Goal: Task Accomplishment & Management: Manage account settings

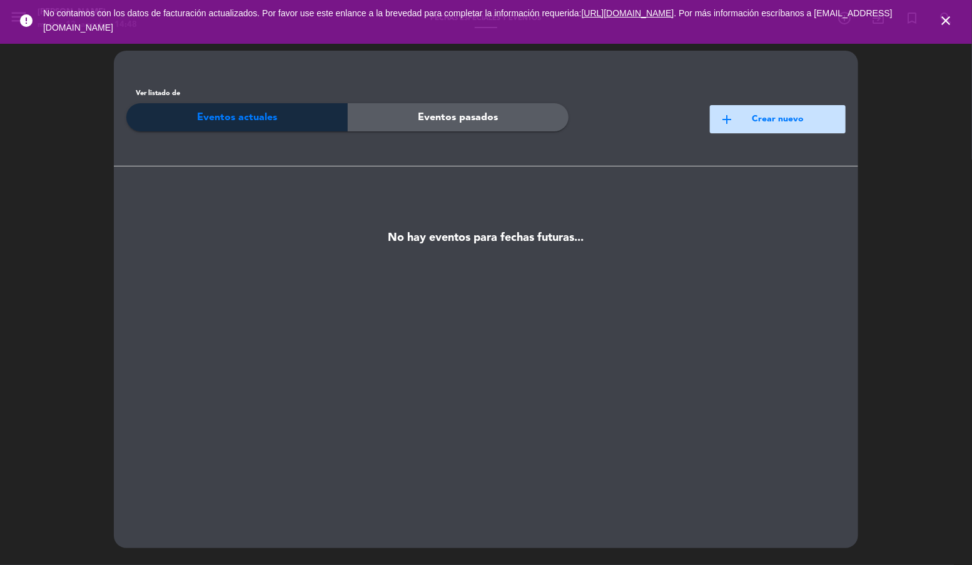
click at [941, 23] on icon "close" at bounding box center [945, 20] width 15 height 15
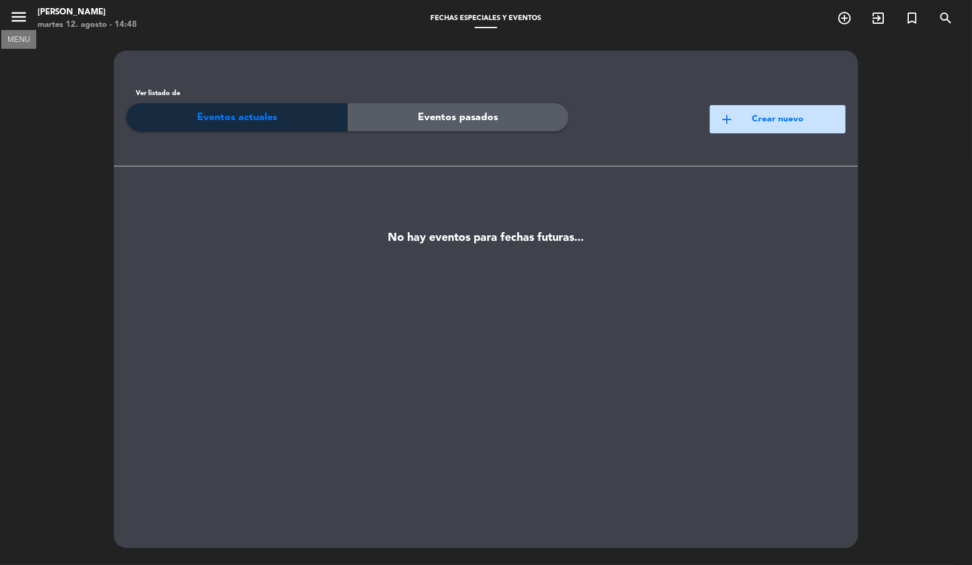
click at [24, 12] on icon "menu" at bounding box center [18, 17] width 19 height 19
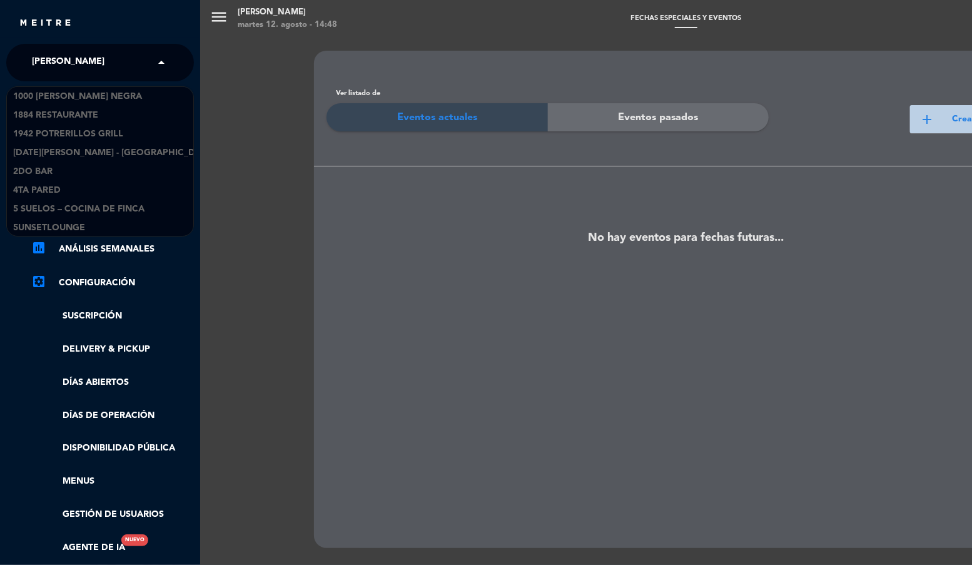
click at [66, 56] on span "[PERSON_NAME]" at bounding box center [68, 62] width 73 height 26
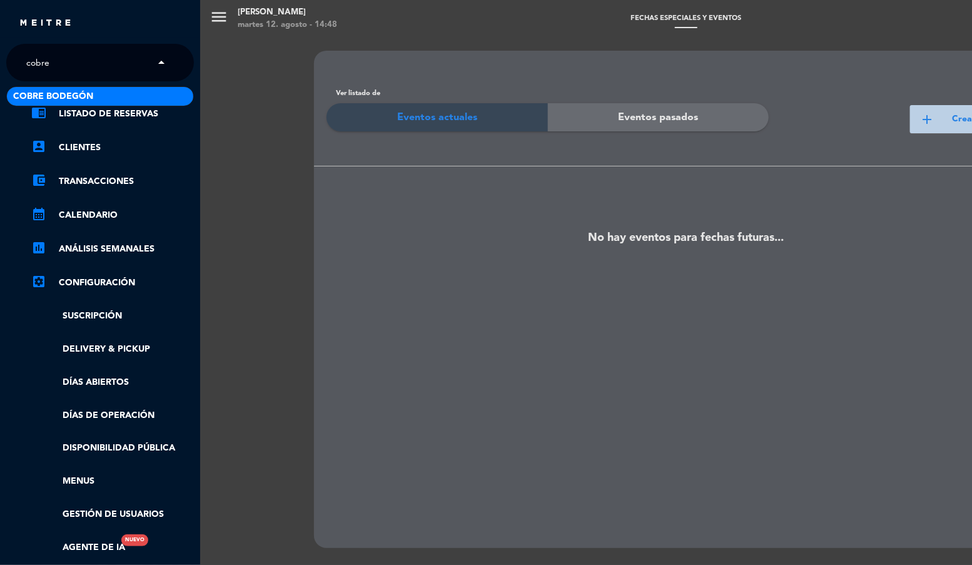
type input "cobre b"
click at [88, 92] on span "Cobre Bodegón" at bounding box center [53, 96] width 80 height 14
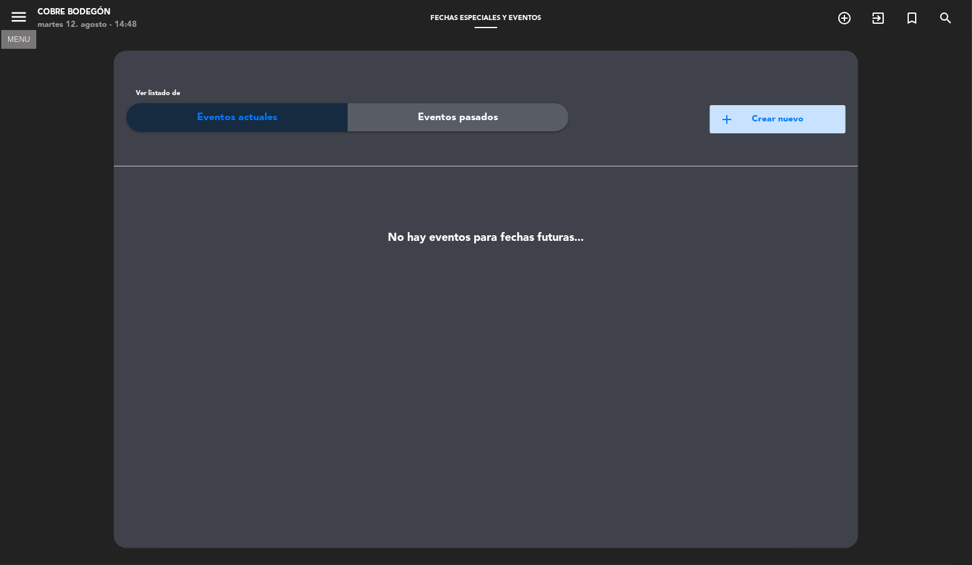
click at [16, 19] on icon "menu" at bounding box center [18, 17] width 19 height 19
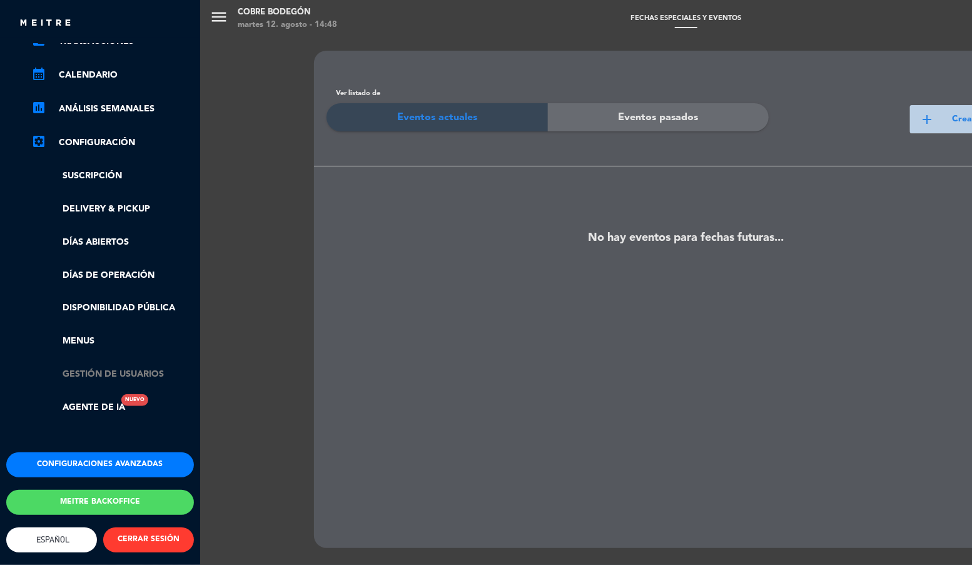
click at [96, 369] on link "Gestión de usuarios" at bounding box center [112, 374] width 163 height 14
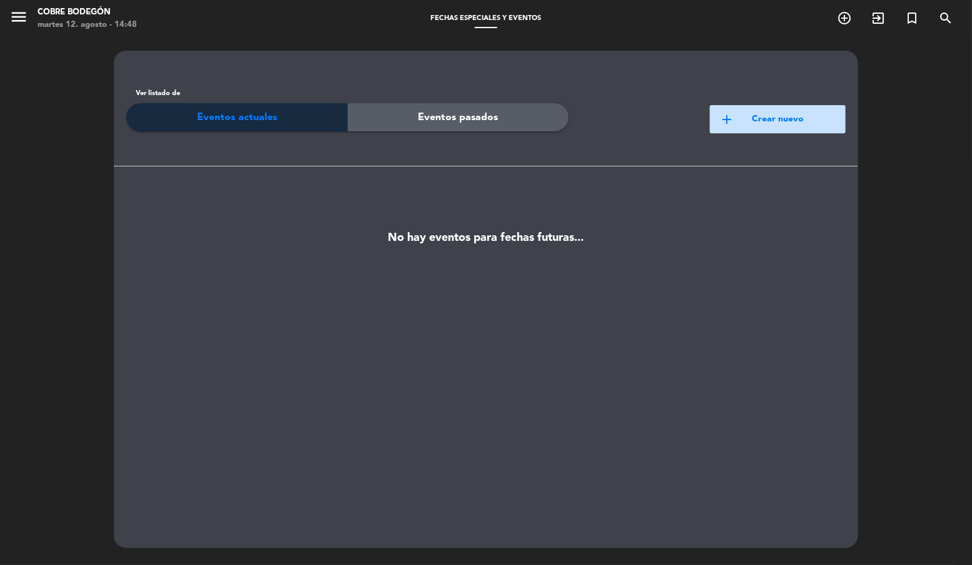
scroll to position [184, 0]
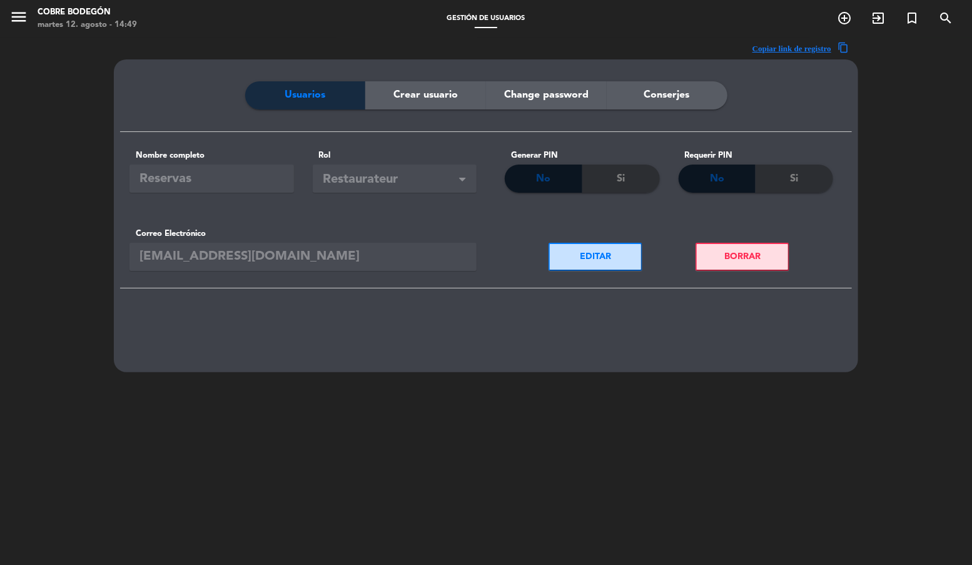
click at [383, 102] on div "Crear usuario" at bounding box center [425, 95] width 121 height 28
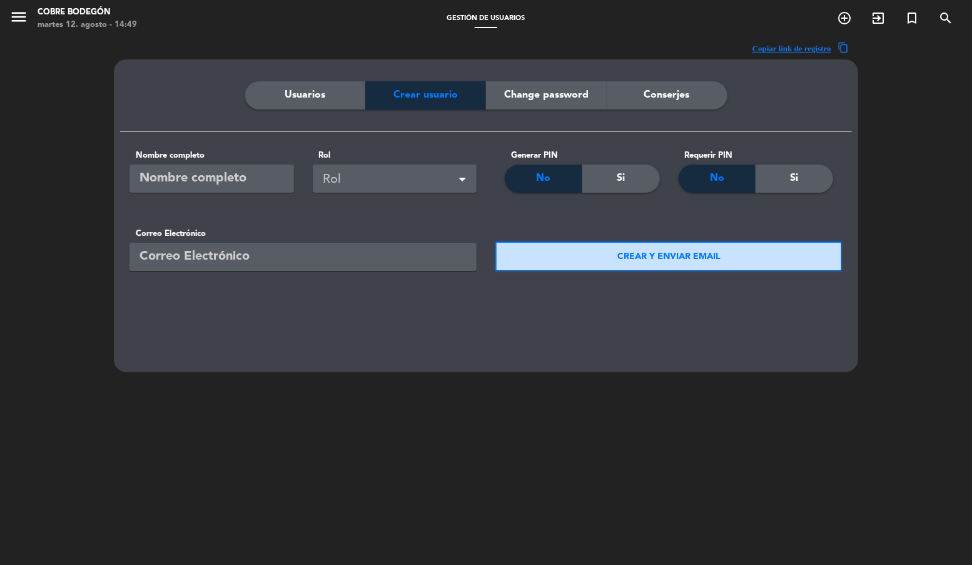
click at [283, 103] on div "Usuarios" at bounding box center [305, 95] width 121 height 28
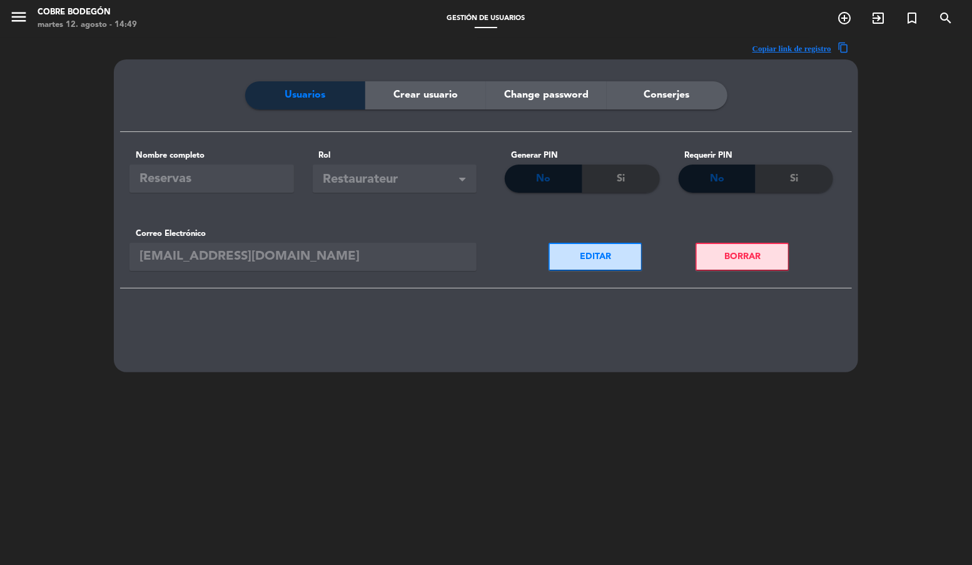
click at [531, 104] on div "Change password" at bounding box center [546, 95] width 121 height 28
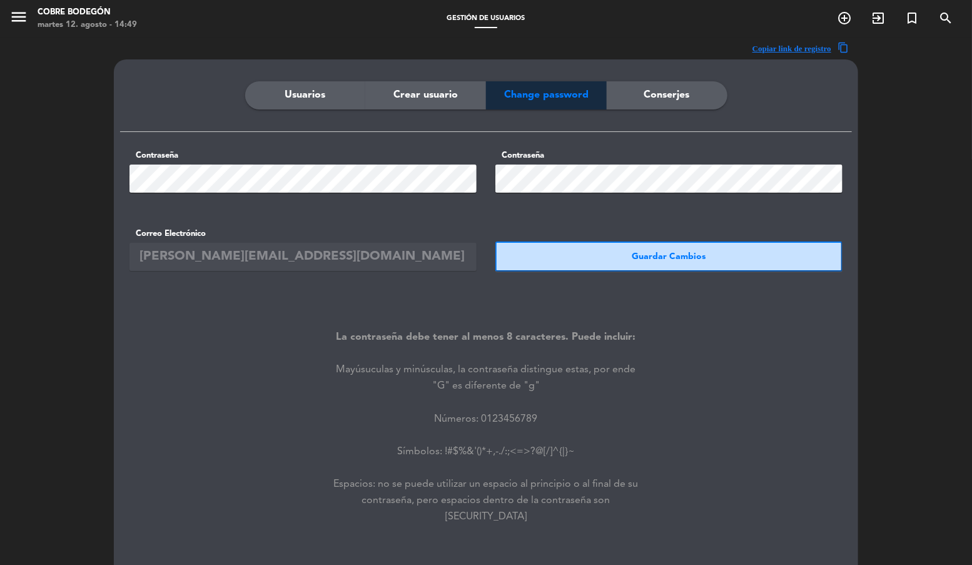
click at [655, 96] on span "Conserjes" at bounding box center [667, 95] width 46 height 16
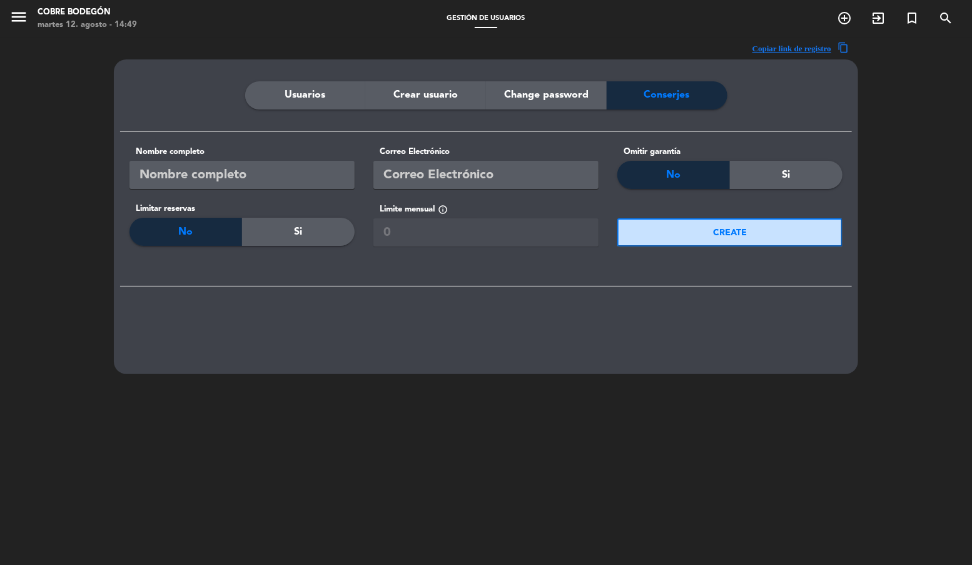
click at [284, 94] on div "Usuarios" at bounding box center [305, 95] width 121 height 28
